Goal: Task Accomplishment & Management: Use online tool/utility

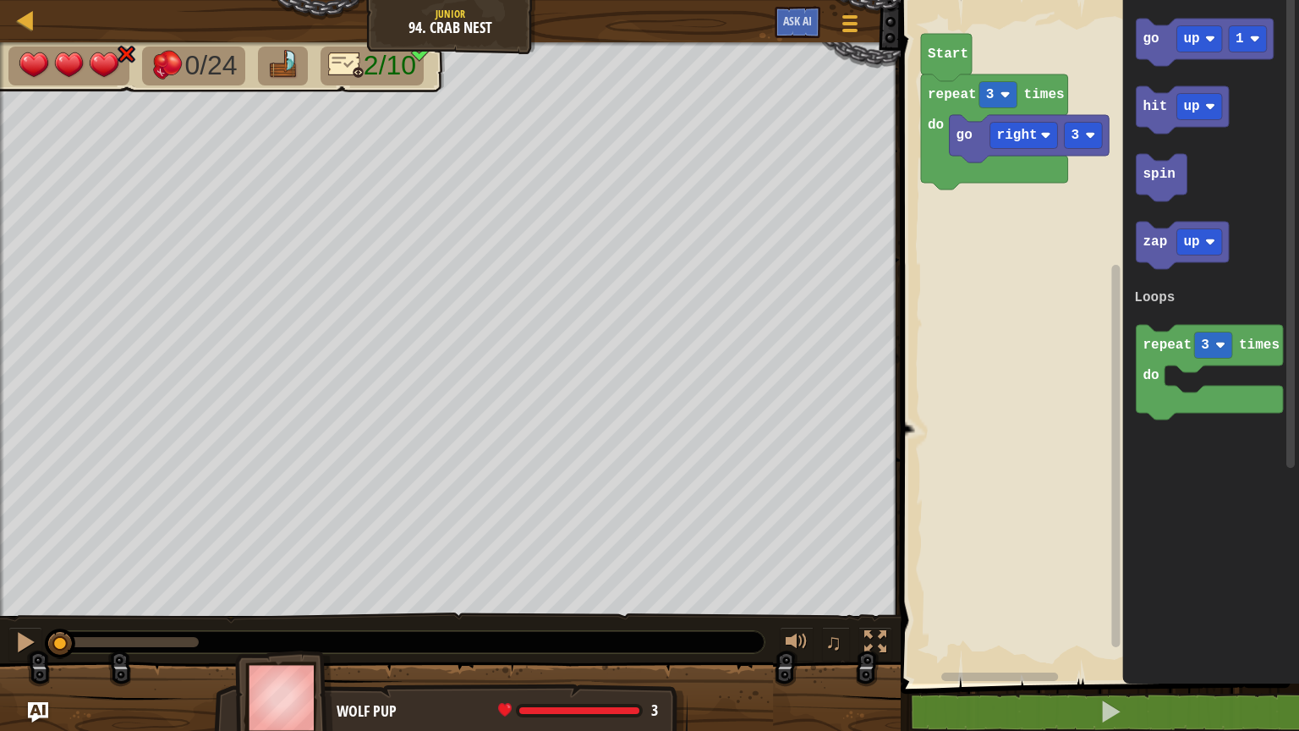
click at [993, 309] on rect "Blockly Workspace" at bounding box center [1097, 338] width 403 height 692
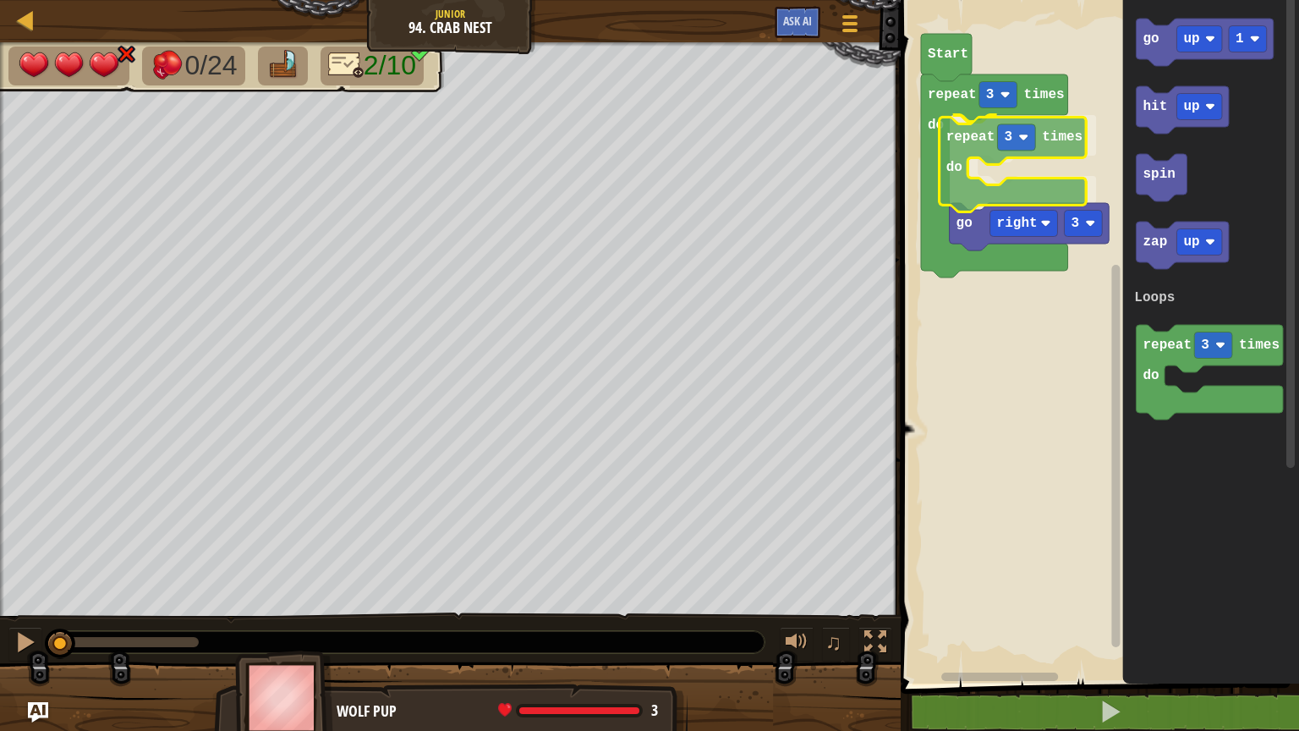
click at [971, 151] on div "Loops repeat 3 times do repeat 3 times do go right 3 Start go up 1 hit up spin …" at bounding box center [1097, 338] width 403 height 692
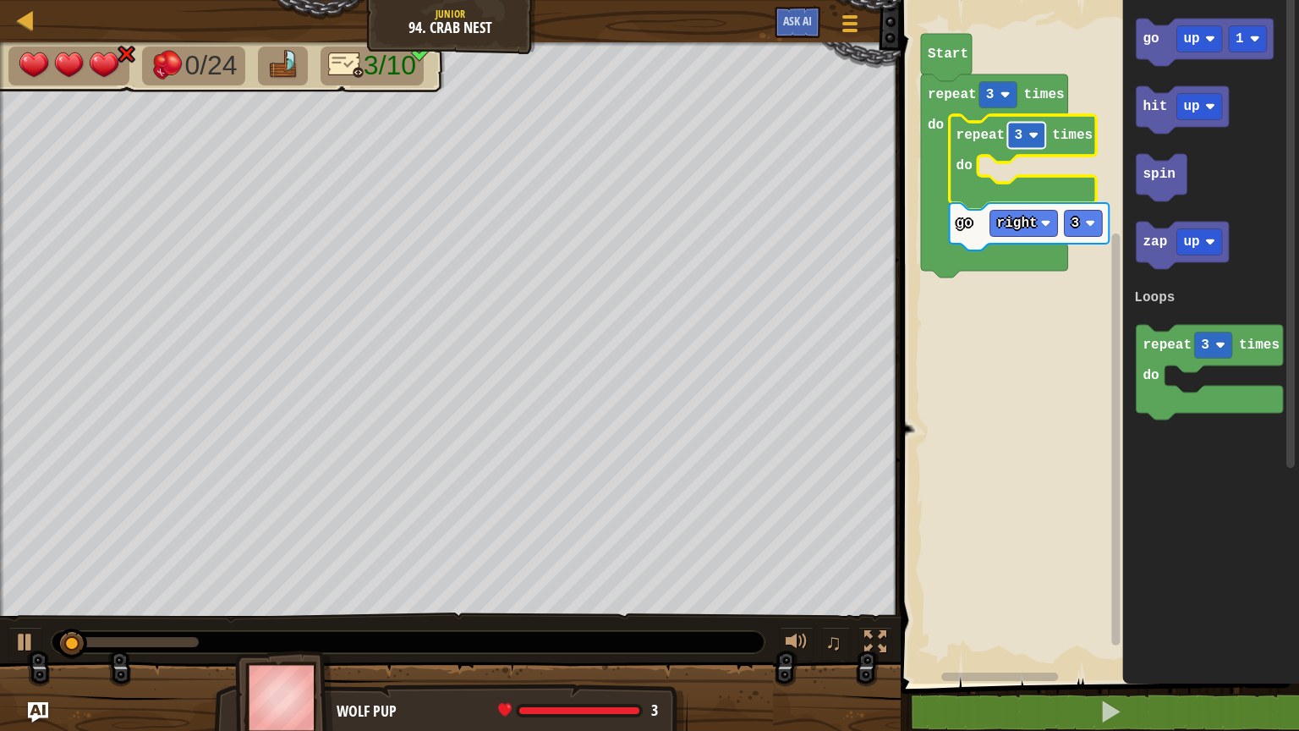
click at [1032, 139] on g "repeat 3 times do repeat 3 times do go right 3 Start" at bounding box center [1015, 156] width 188 height 244
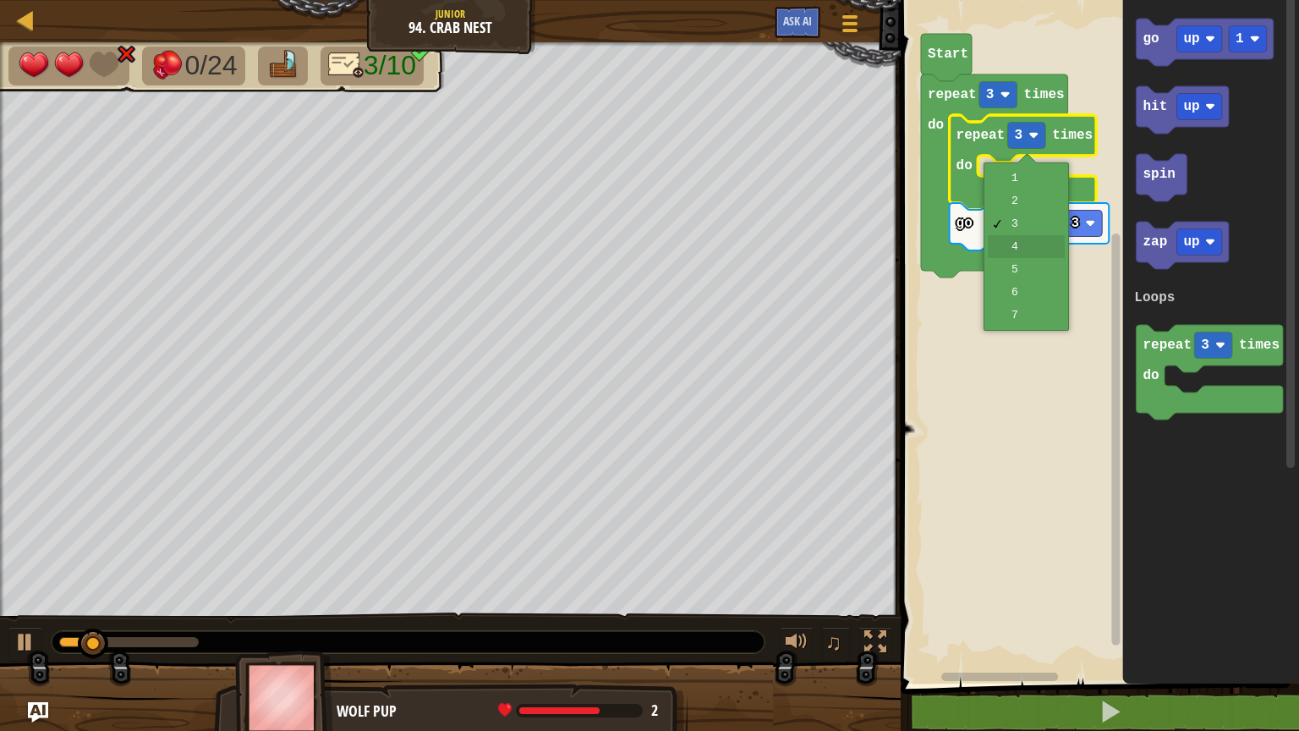
drag, startPoint x: 1019, startPoint y: 247, endPoint x: 1030, endPoint y: 239, distance: 13.4
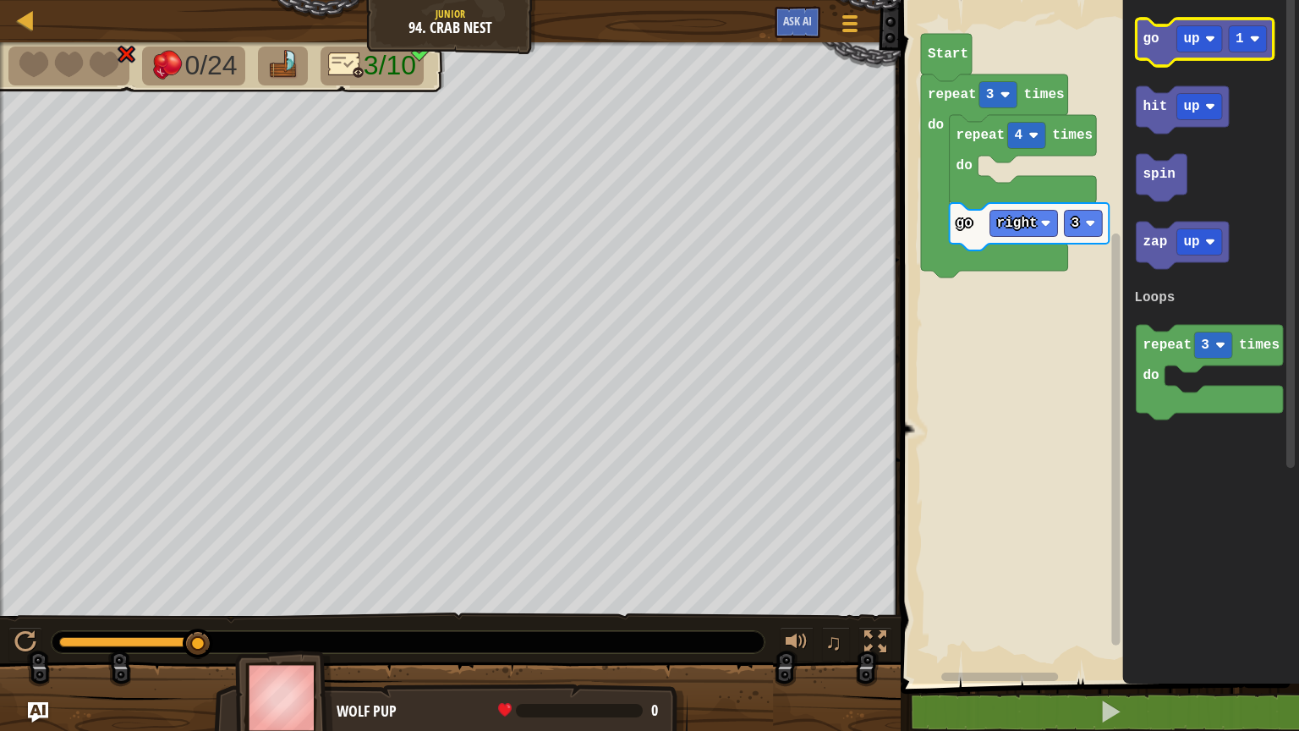
click at [1174, 46] on g "go up 1" at bounding box center [1205, 42] width 137 height 47
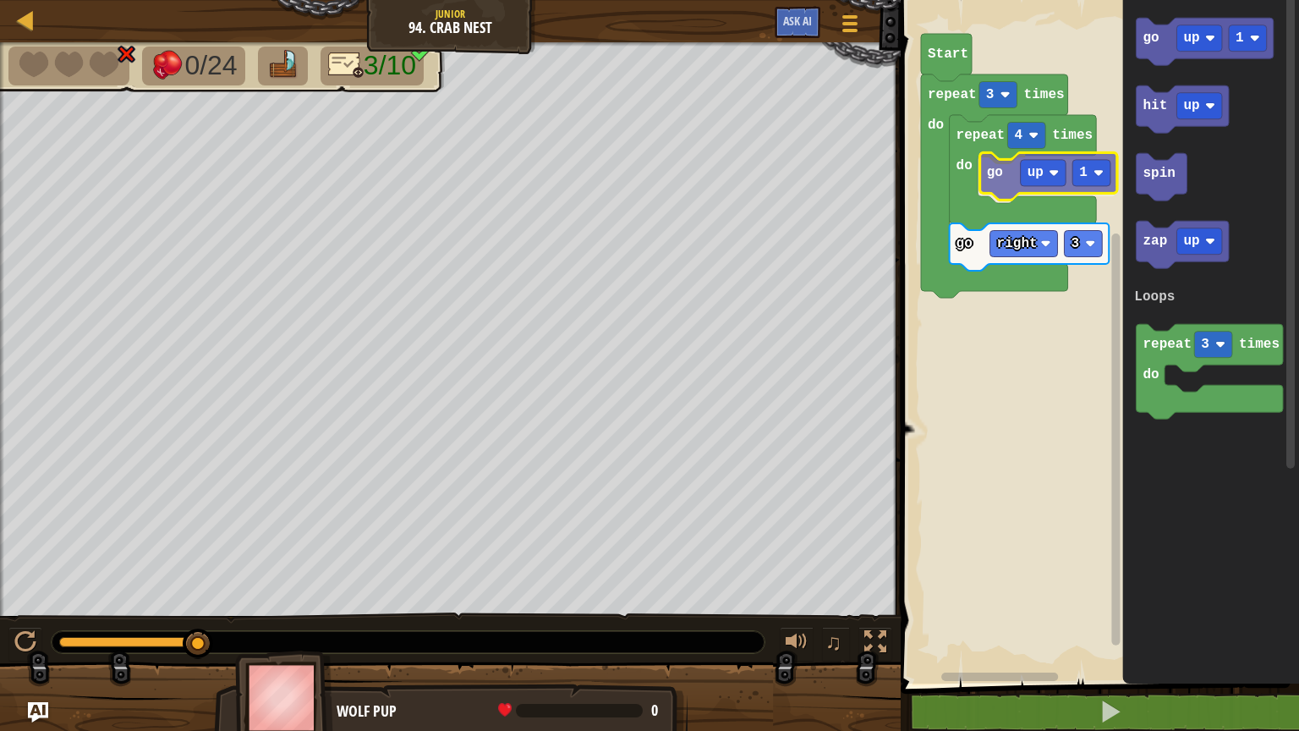
click at [1000, 188] on div "Loops Start repeat 3 times do repeat 4 times do go right 3 go up 1 go up 1 hit …" at bounding box center [1097, 338] width 403 height 692
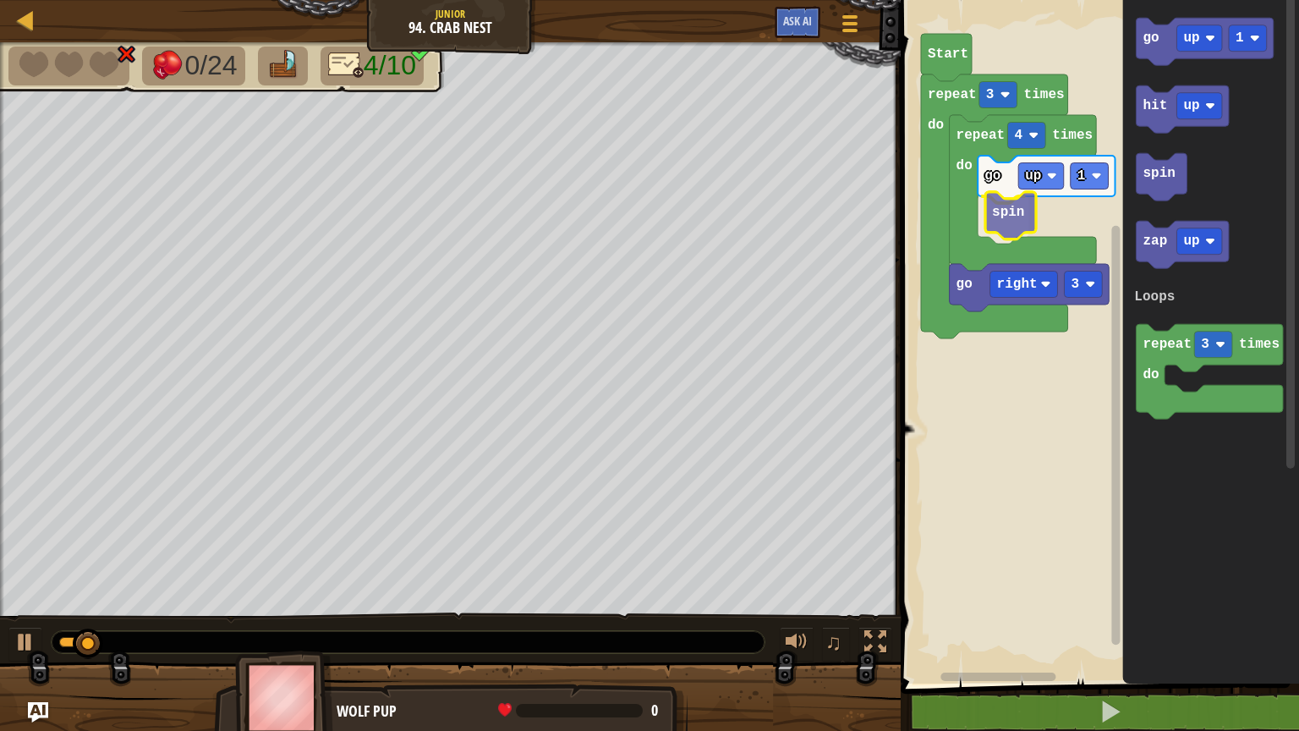
click at [997, 225] on div "Loops Start repeat 3 times do repeat 4 times do go right 3 go up 1 spin go up 1…" at bounding box center [1097, 338] width 403 height 692
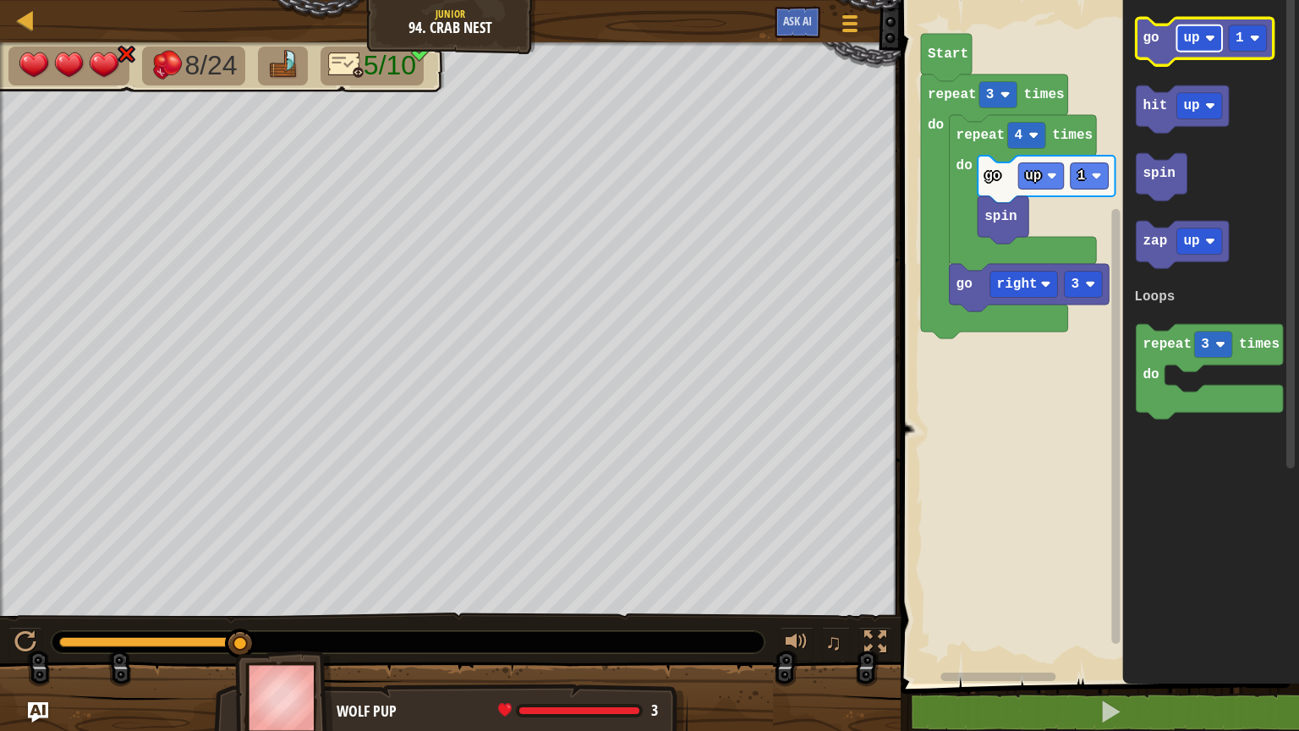
click at [1215, 41] on image "Blockly Workspace" at bounding box center [1210, 38] width 10 height 10
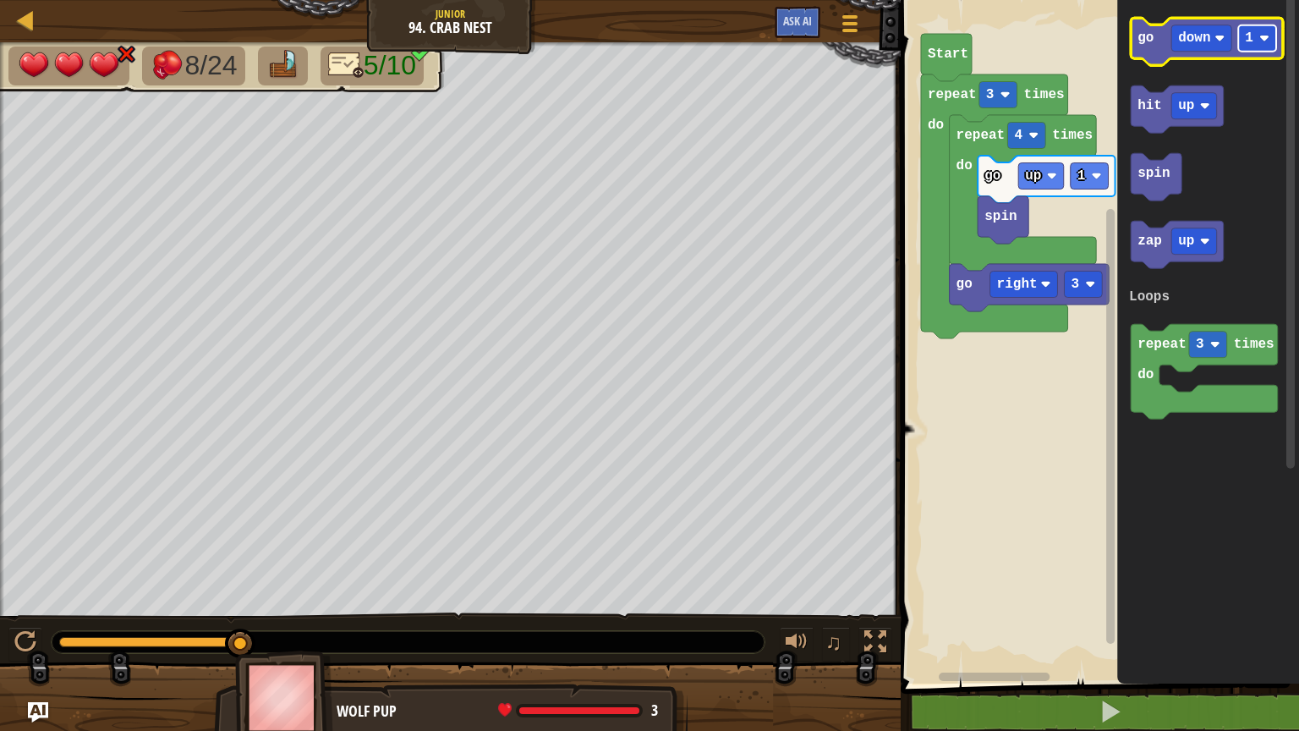
click at [1263, 40] on image "Blockly Workspace" at bounding box center [1264, 38] width 10 height 10
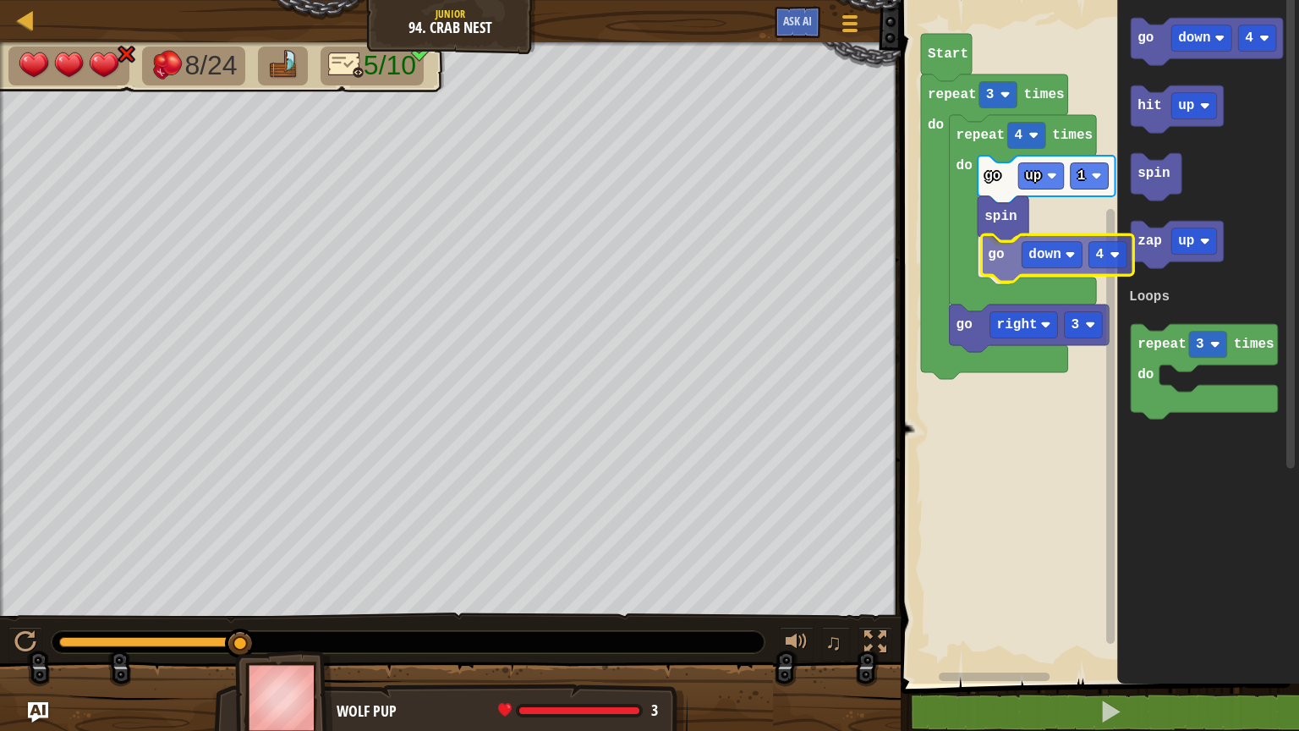
click at [1002, 271] on div "Loops Start repeat 3 times do repeat 4 times do go right 3 go up 1 spin go down…" at bounding box center [1097, 338] width 403 height 692
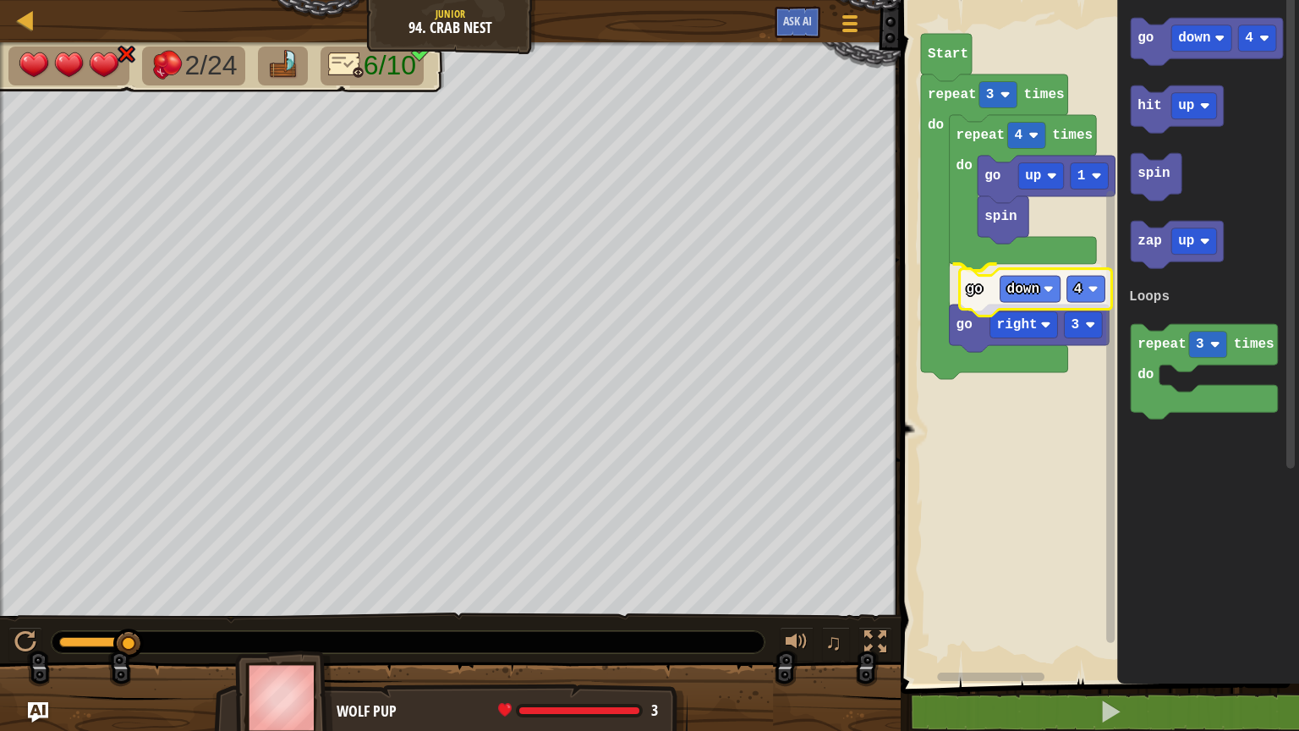
click at [979, 286] on g "repeat 4 times do go up 1 spin go down 4 go right 3" at bounding box center [1033, 233] width 166 height 237
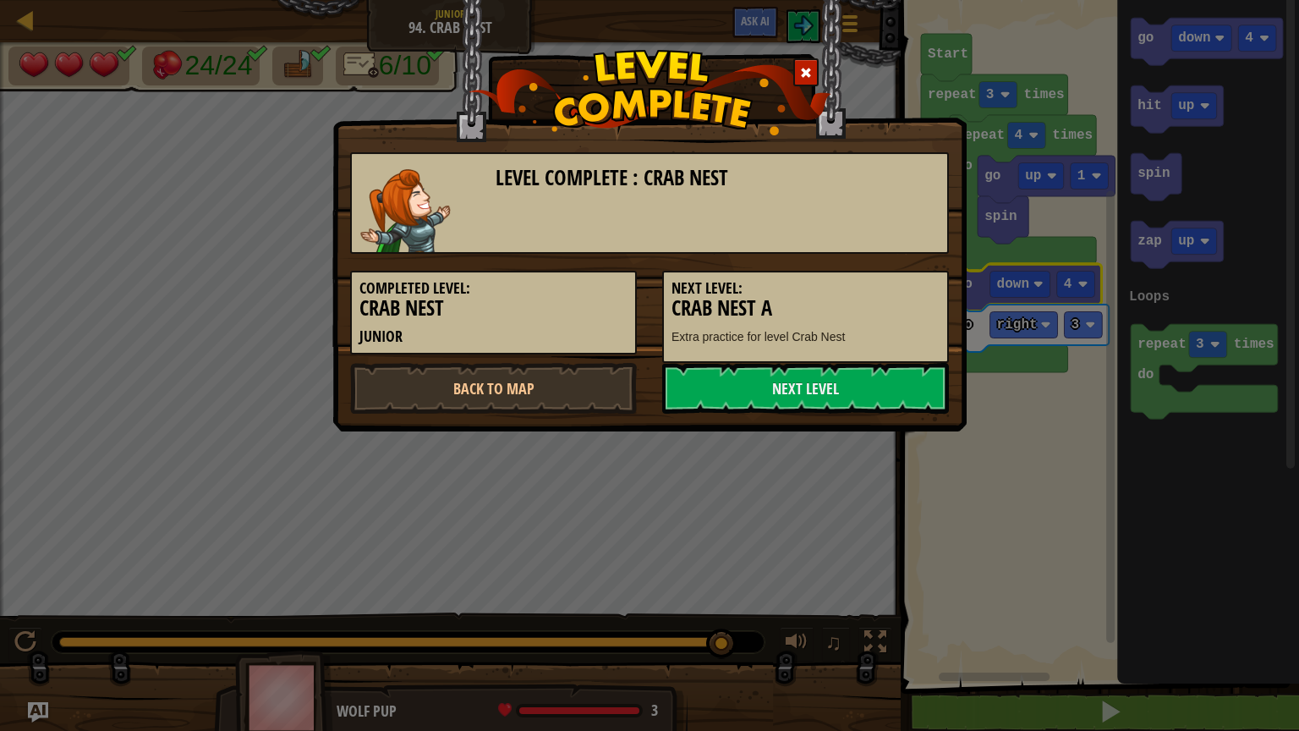
click at [808, 72] on span at bounding box center [806, 73] width 12 height 12
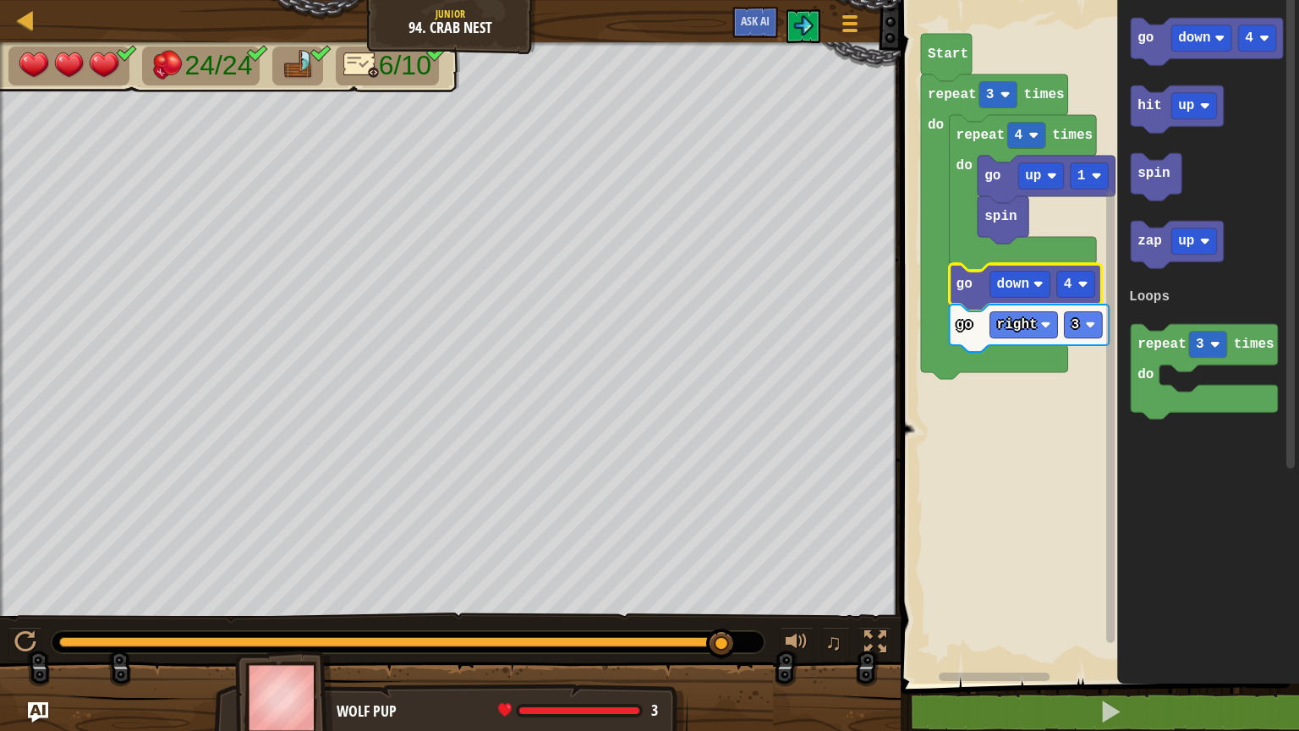
click at [140, 24] on div "Courses Junior 94. Crab Nest Game Menu Ask AI" at bounding box center [450, 21] width 901 height 42
